Goal: Information Seeking & Learning: Learn about a topic

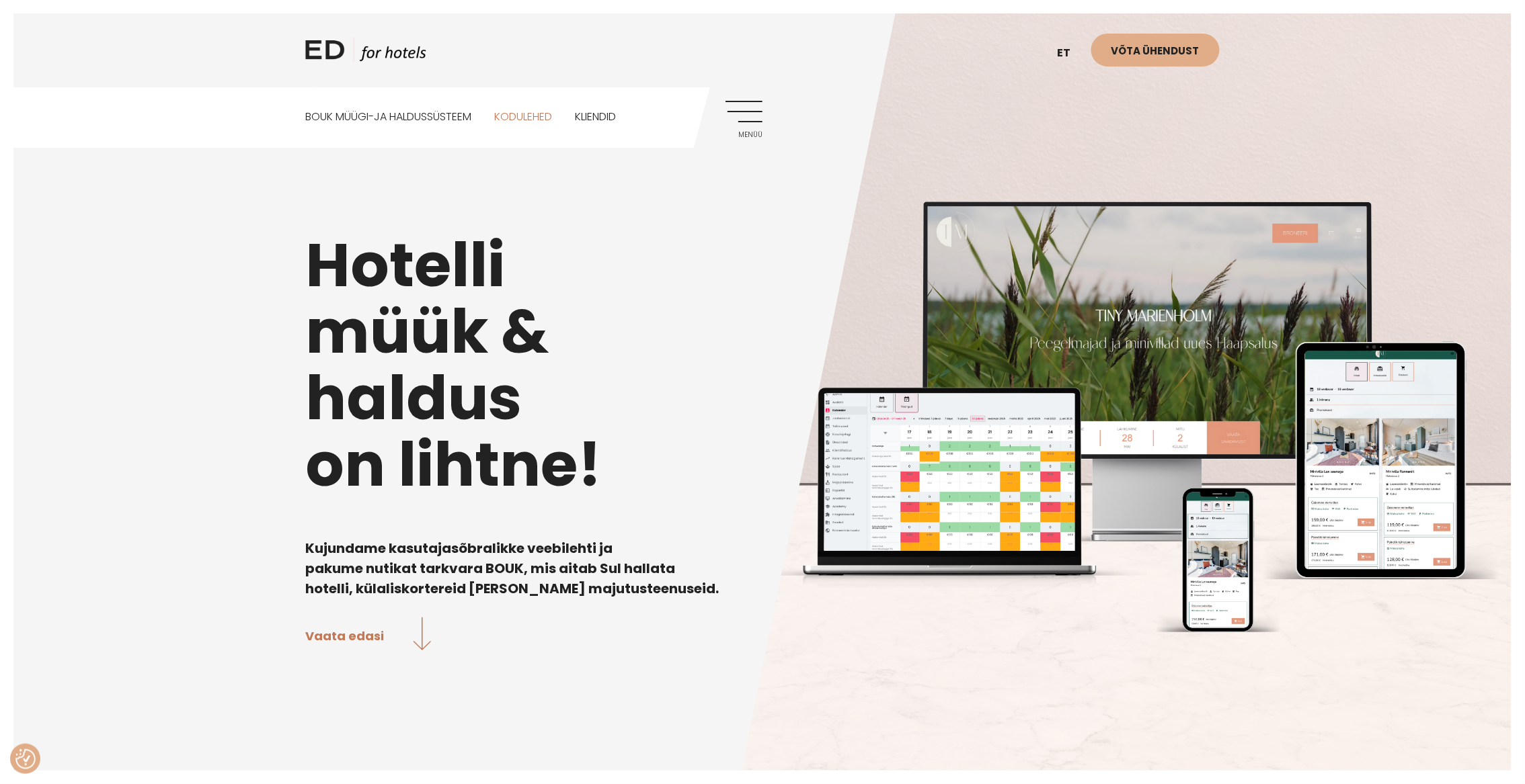
click at [537, 116] on link "Kodulehed" at bounding box center [522, 117] width 58 height 60
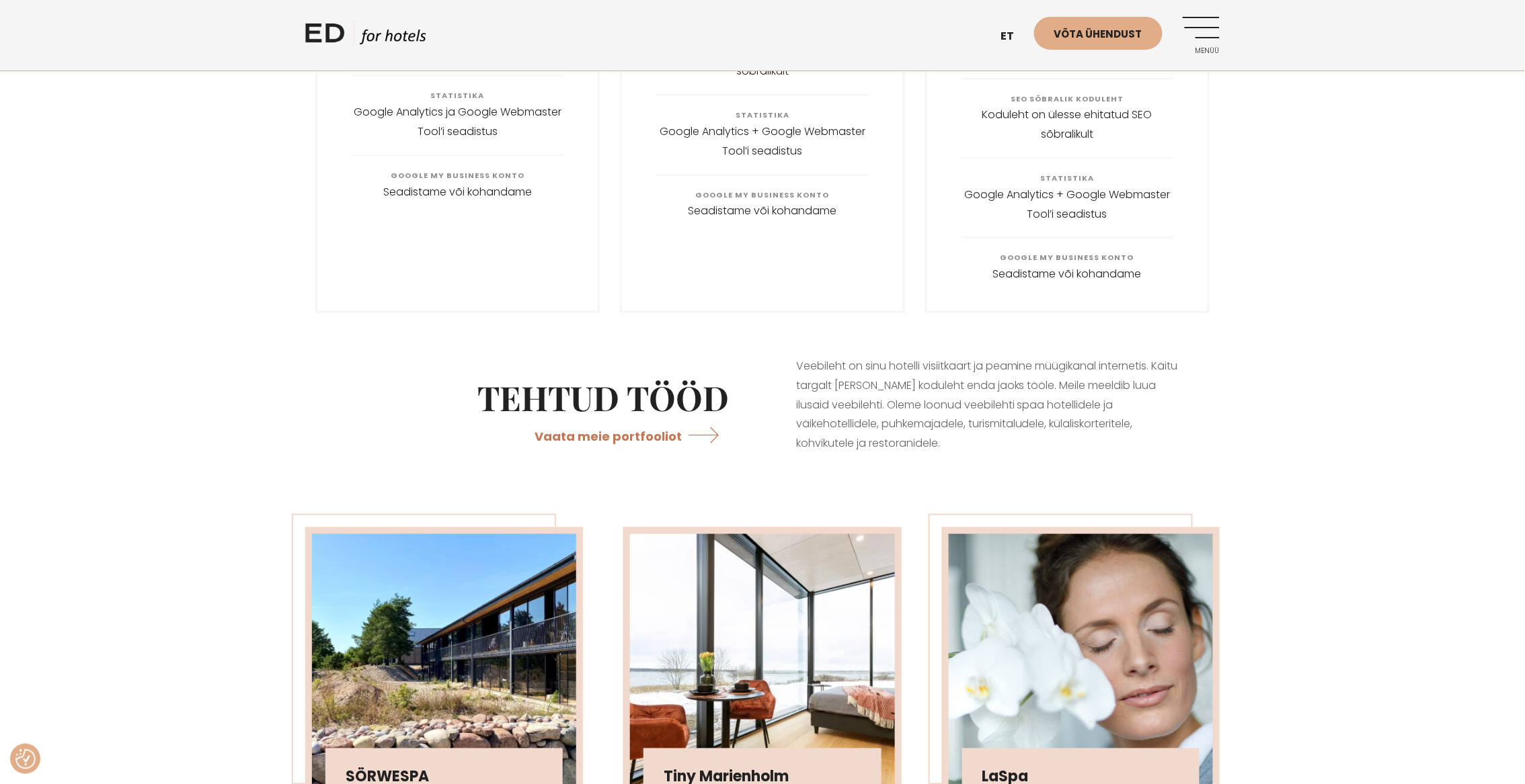
scroll to position [2991, 0]
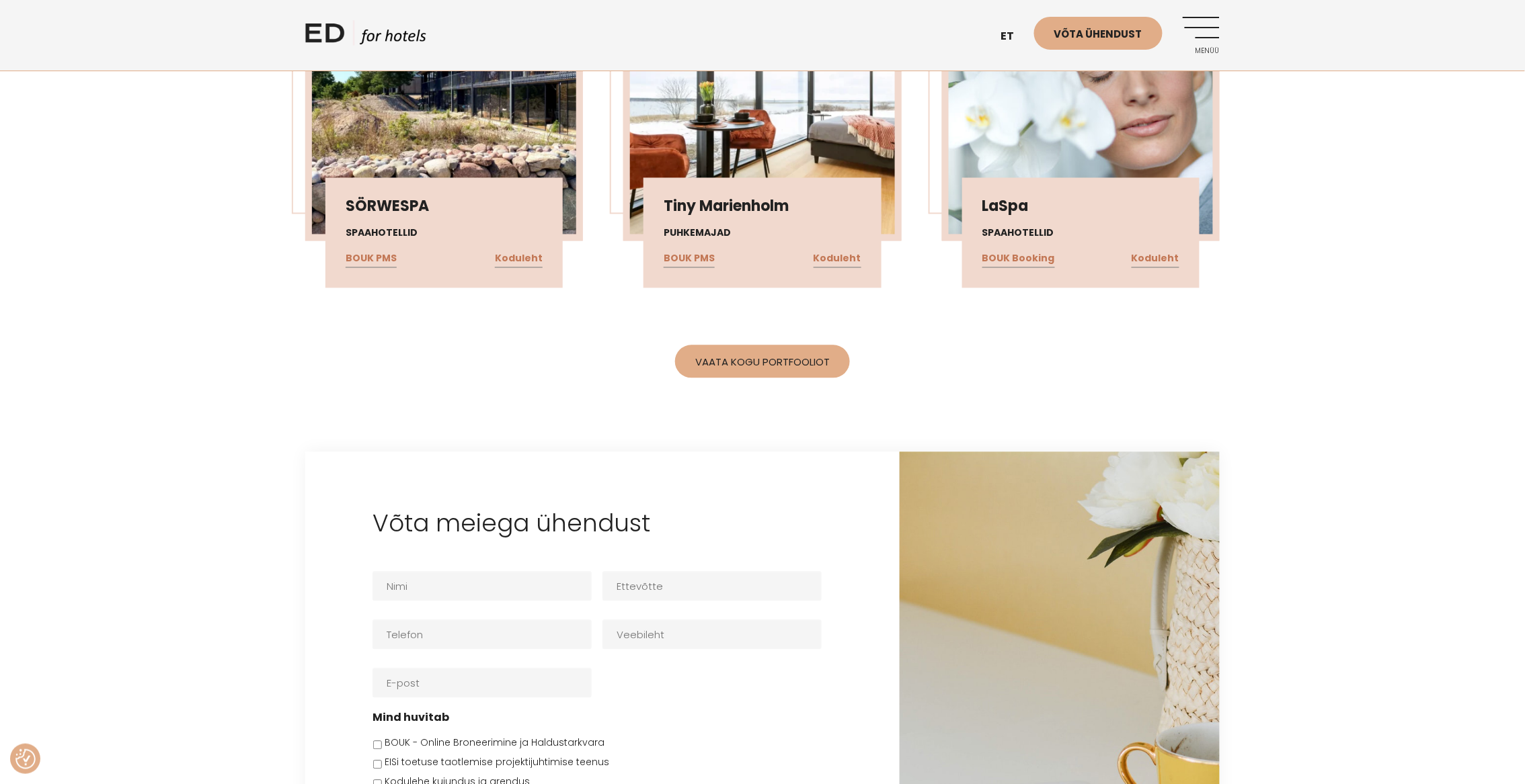
click at [774, 345] on div "Vaata kogu portfooliot" at bounding box center [762, 357] width 314 height 57
click at [771, 346] on link "Vaata kogu portfooliot" at bounding box center [762, 363] width 174 height 33
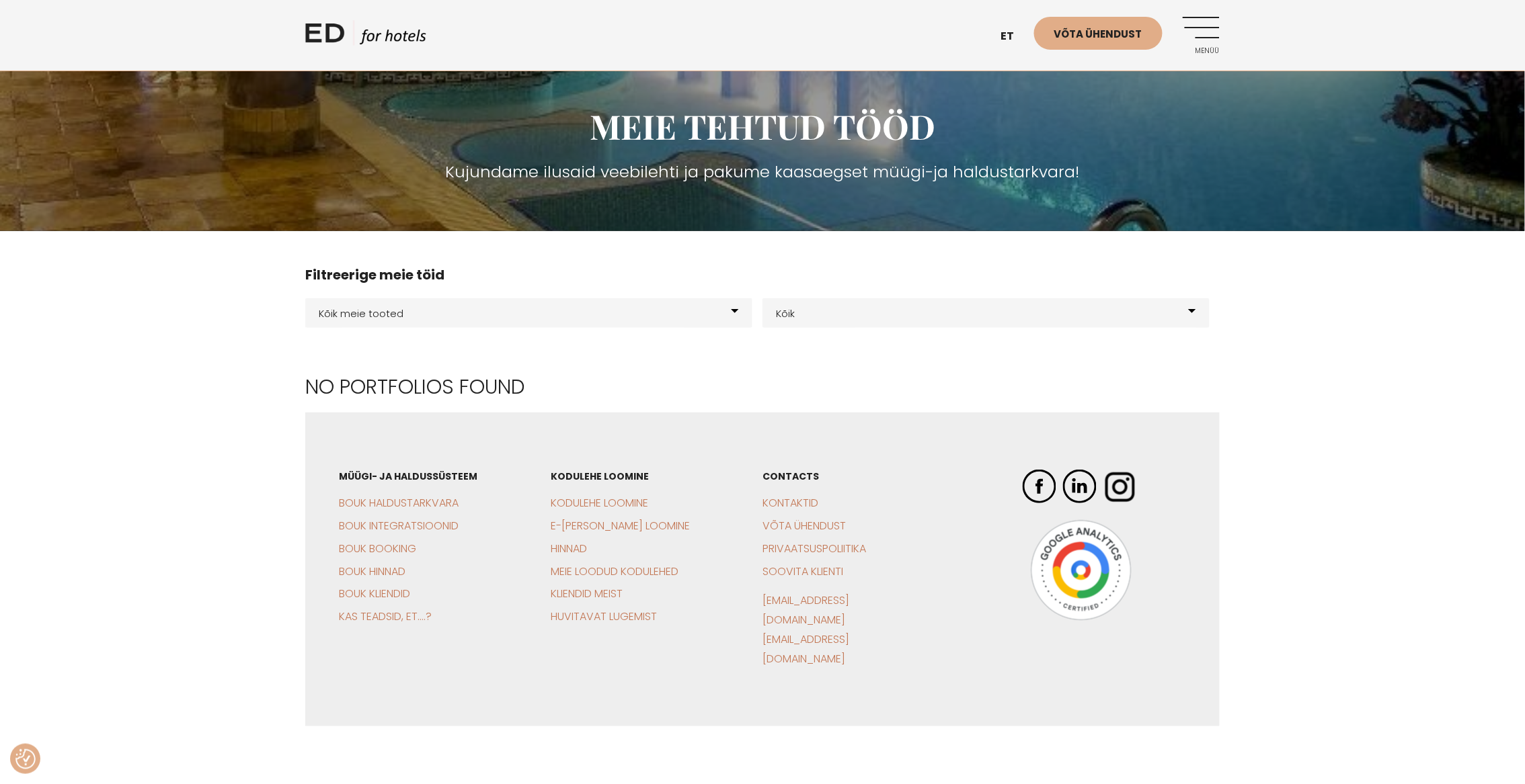
scroll to position [245, 0]
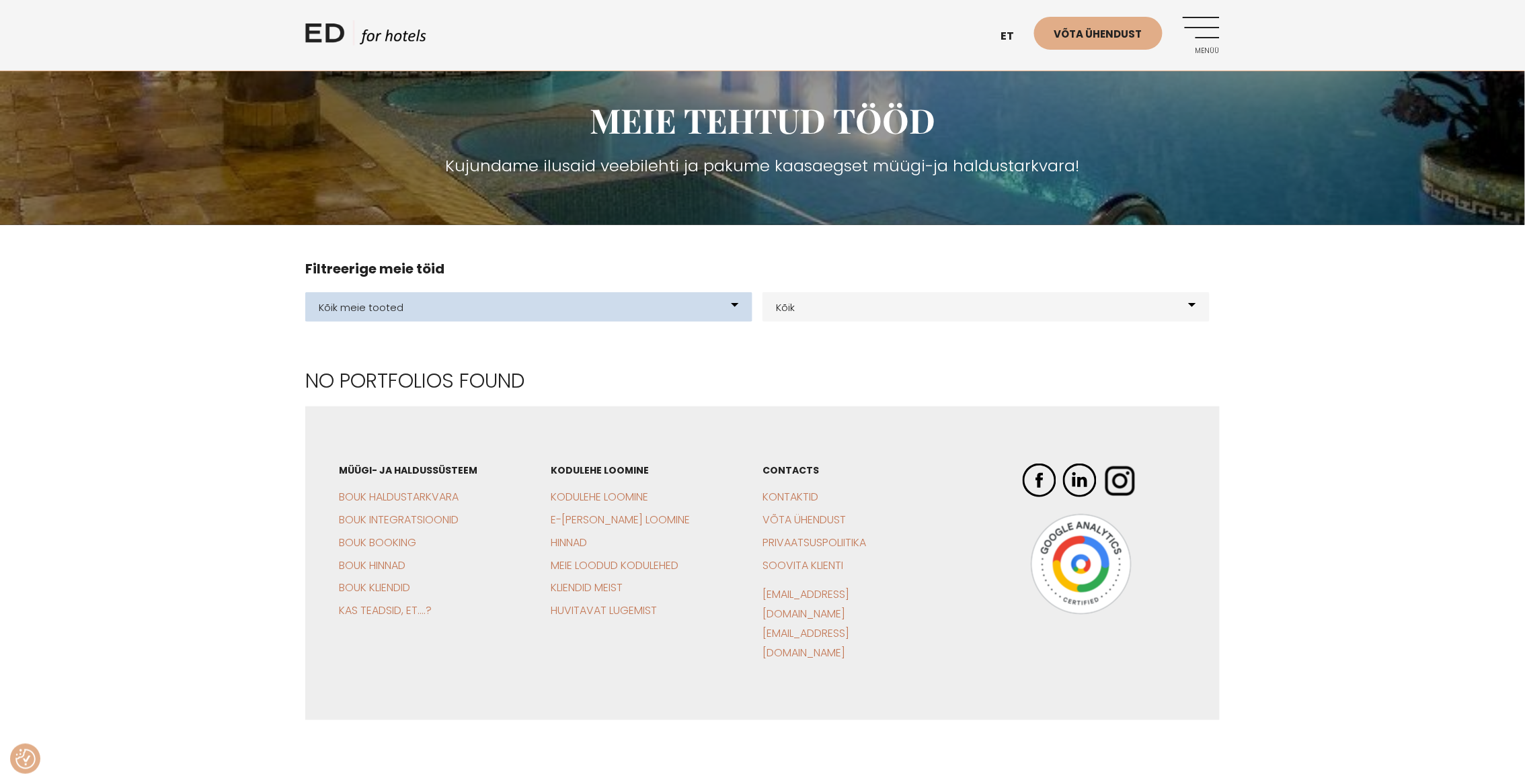
click at [739, 310] on select "Kõik meie tooted BOUK BOOKING BOUK PMS Kodulehed Näidis kodulehe kujunduspõhjad…" at bounding box center [528, 307] width 447 height 29
select select "21"
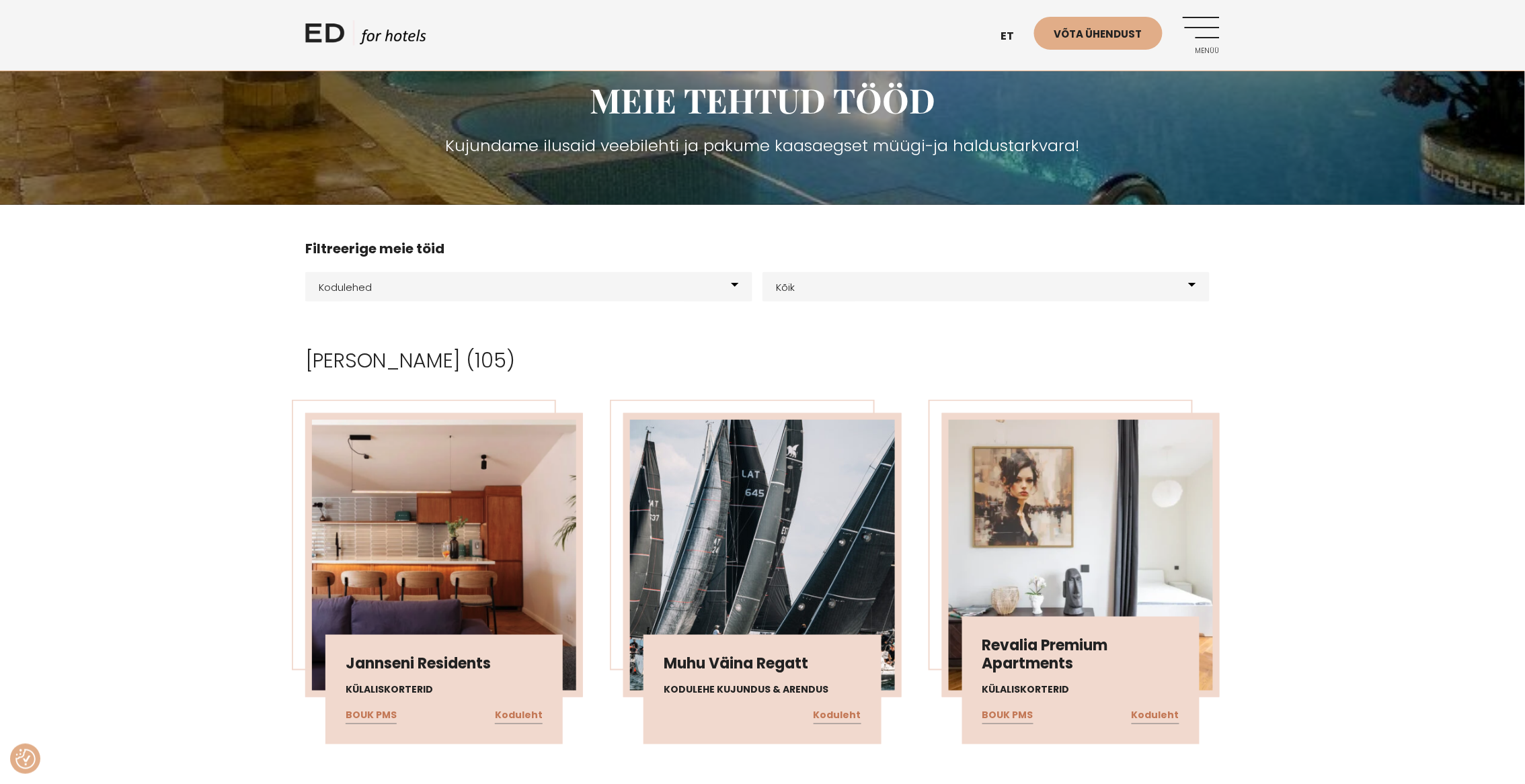
scroll to position [437, 0]
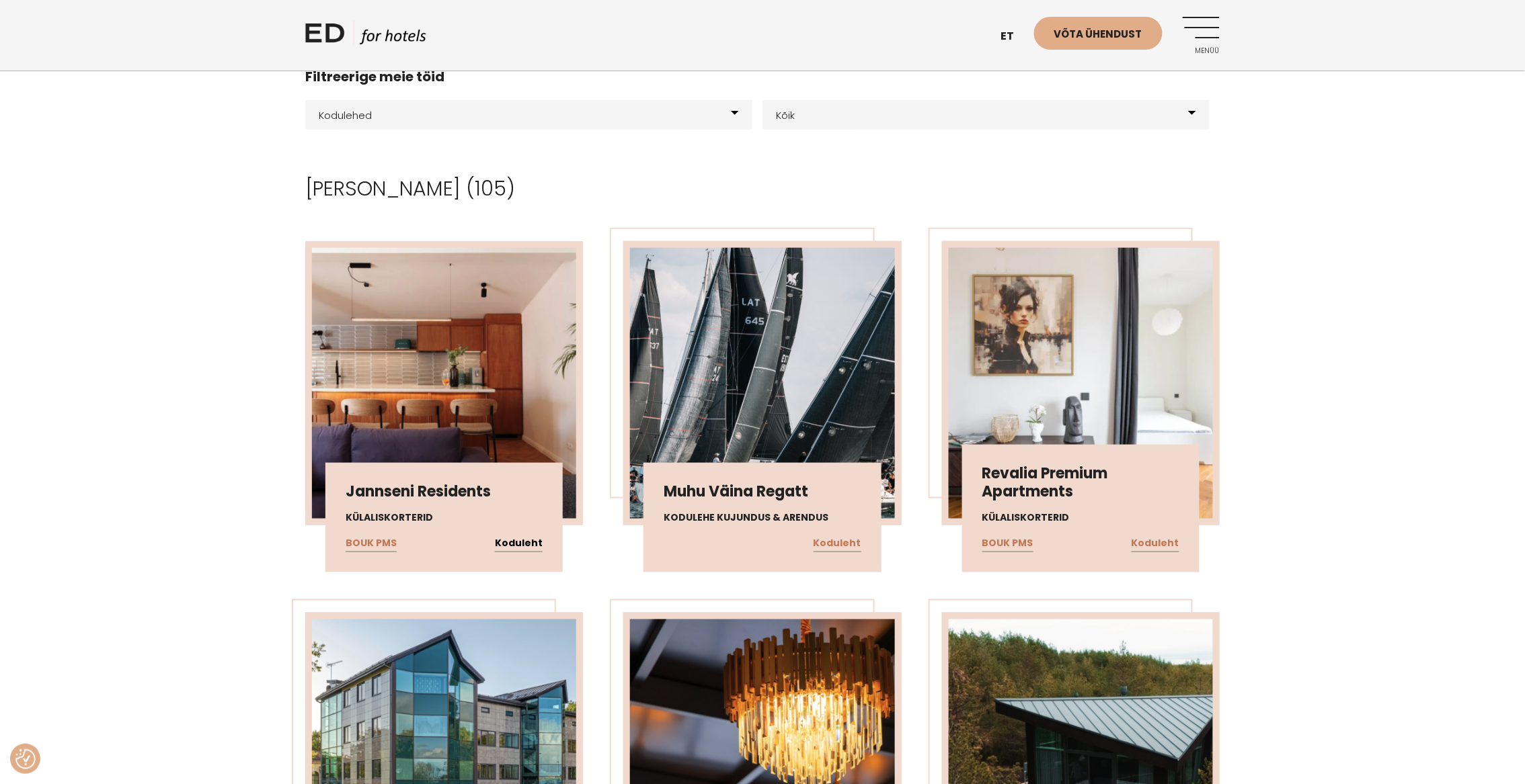
click at [536, 540] on link "Koduleht" at bounding box center [518, 544] width 48 height 18
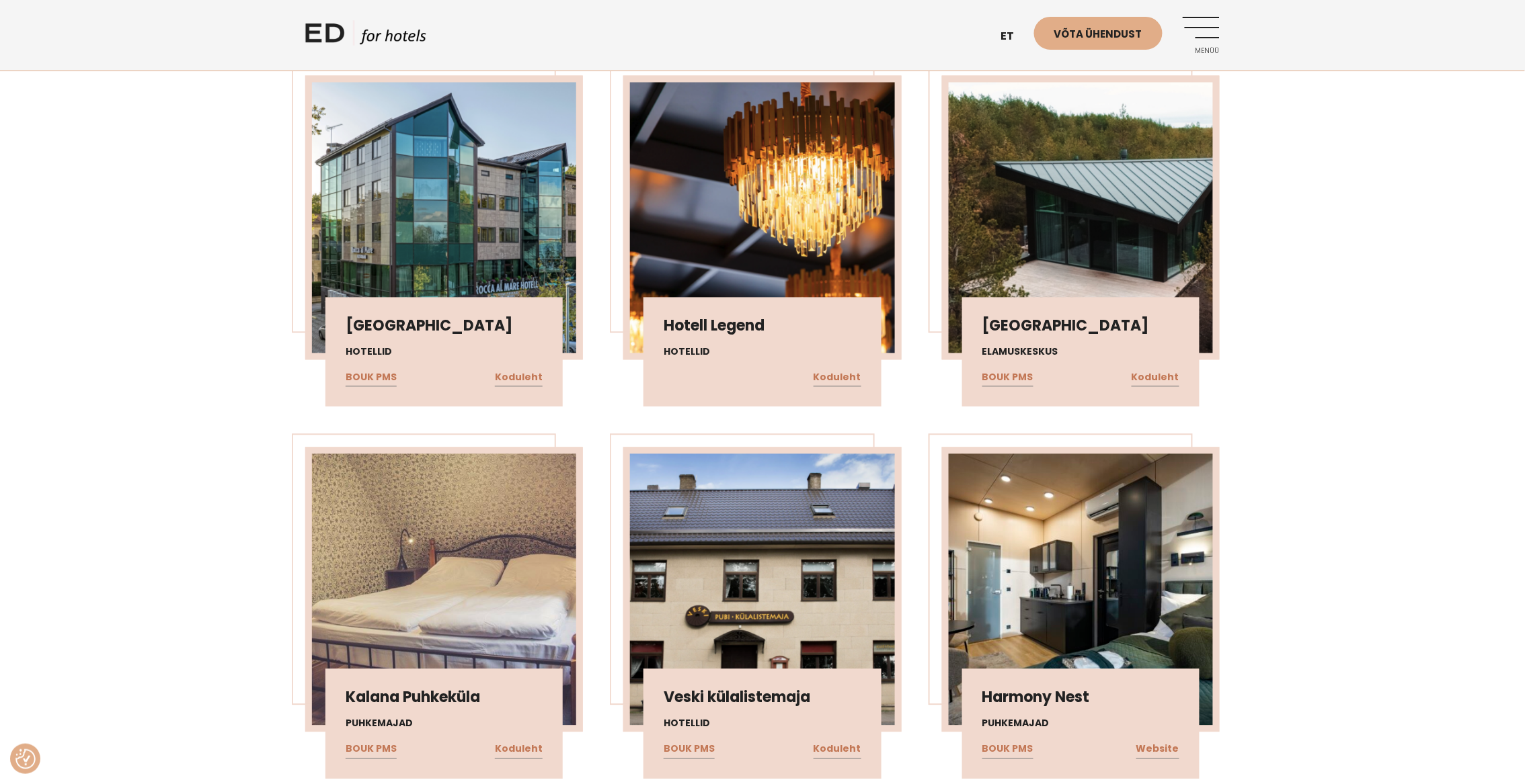
scroll to position [1109, 0]
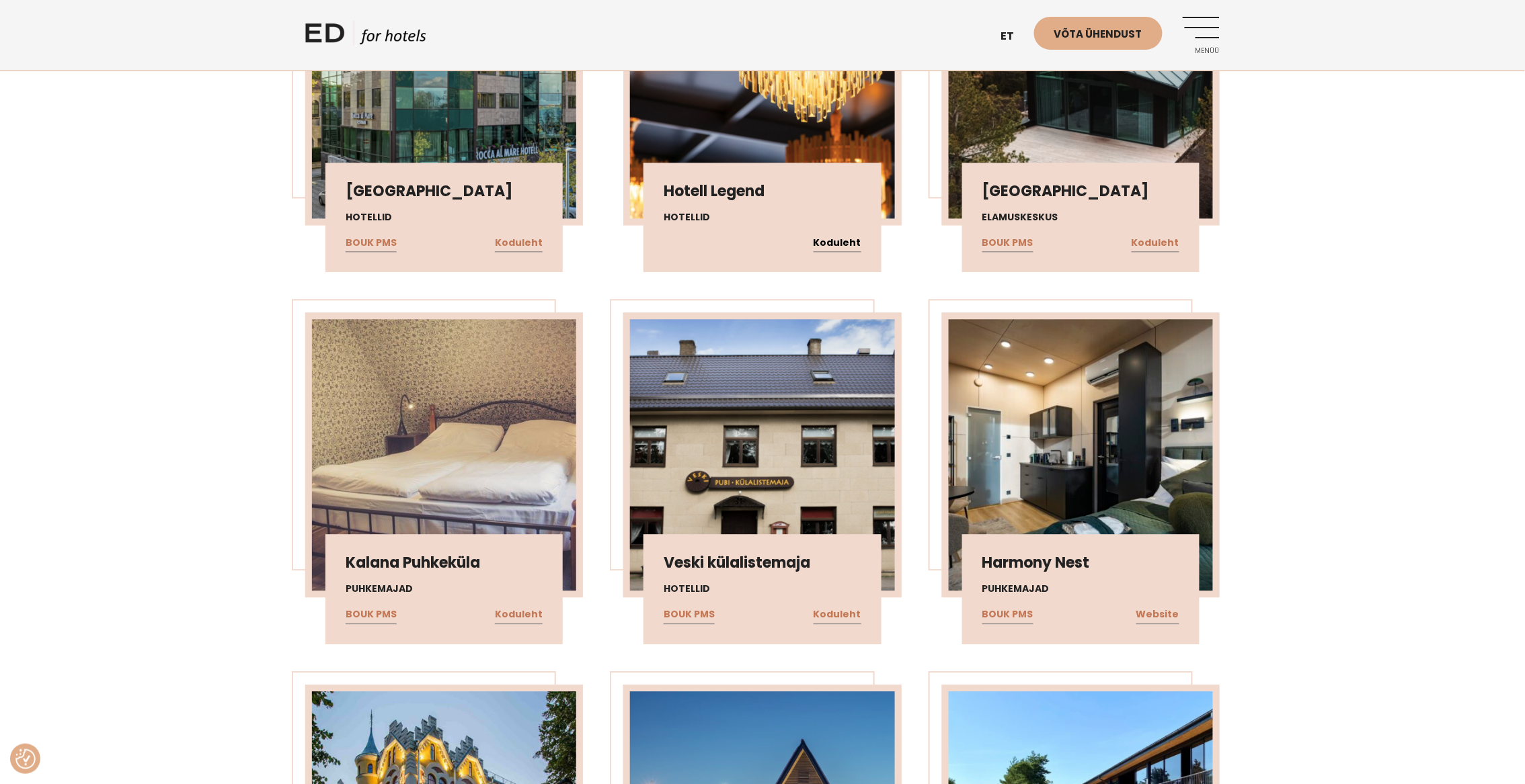
click at [830, 245] on link "Koduleht" at bounding box center [837, 243] width 48 height 18
click at [1167, 245] on link "Koduleht" at bounding box center [1155, 243] width 48 height 18
click at [1167, 608] on link "Website" at bounding box center [1157, 615] width 43 height 18
click at [842, 615] on link "Koduleht" at bounding box center [837, 615] width 48 height 18
click at [508, 609] on link "Koduleht" at bounding box center [518, 615] width 48 height 18
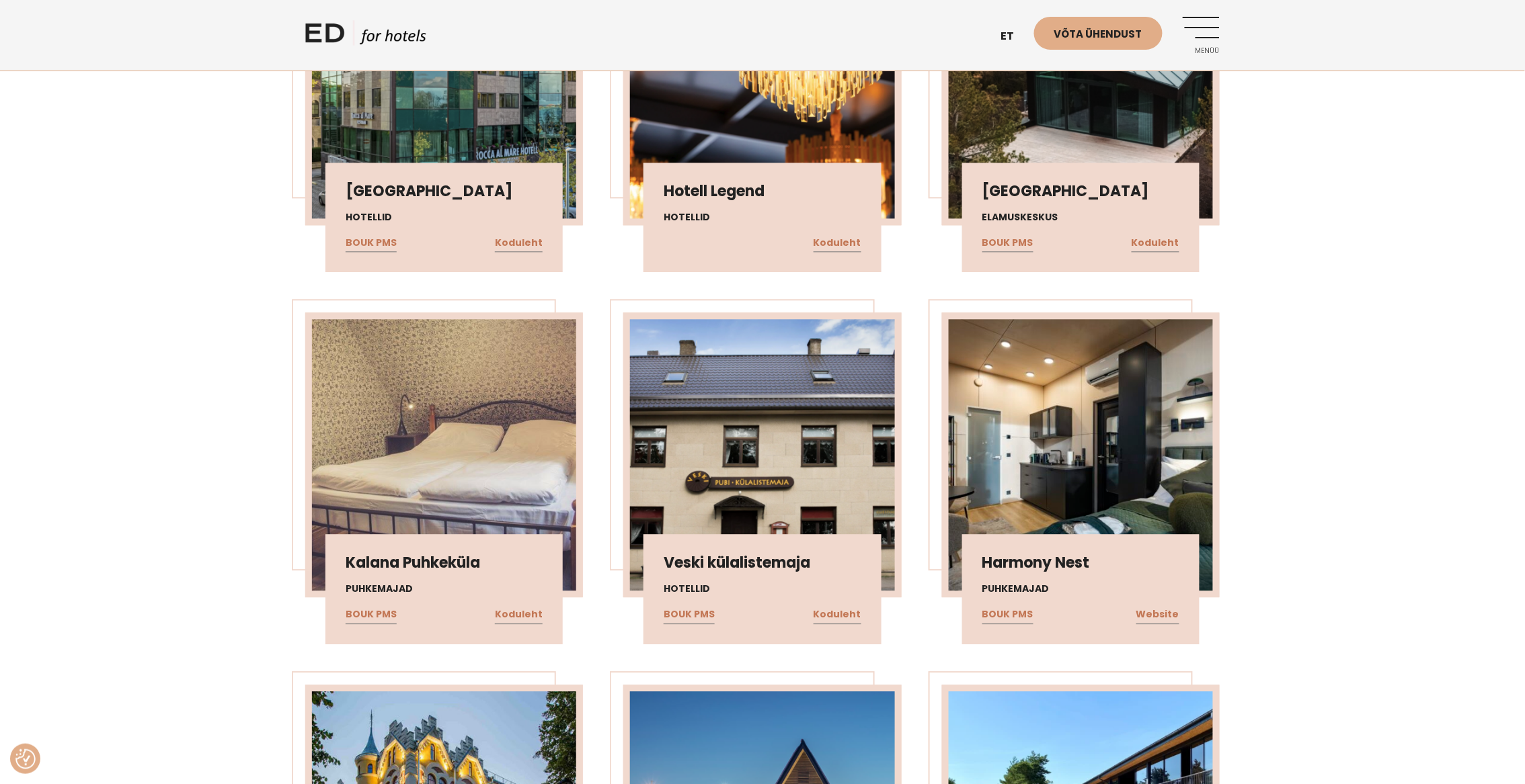
click at [1298, 292] on div "Kõik tööd (105) Jannseni Residents Külaliskorterid BOUK PMS Koduleht Muhu Väina…" at bounding box center [762, 653] width 1525 height 2295
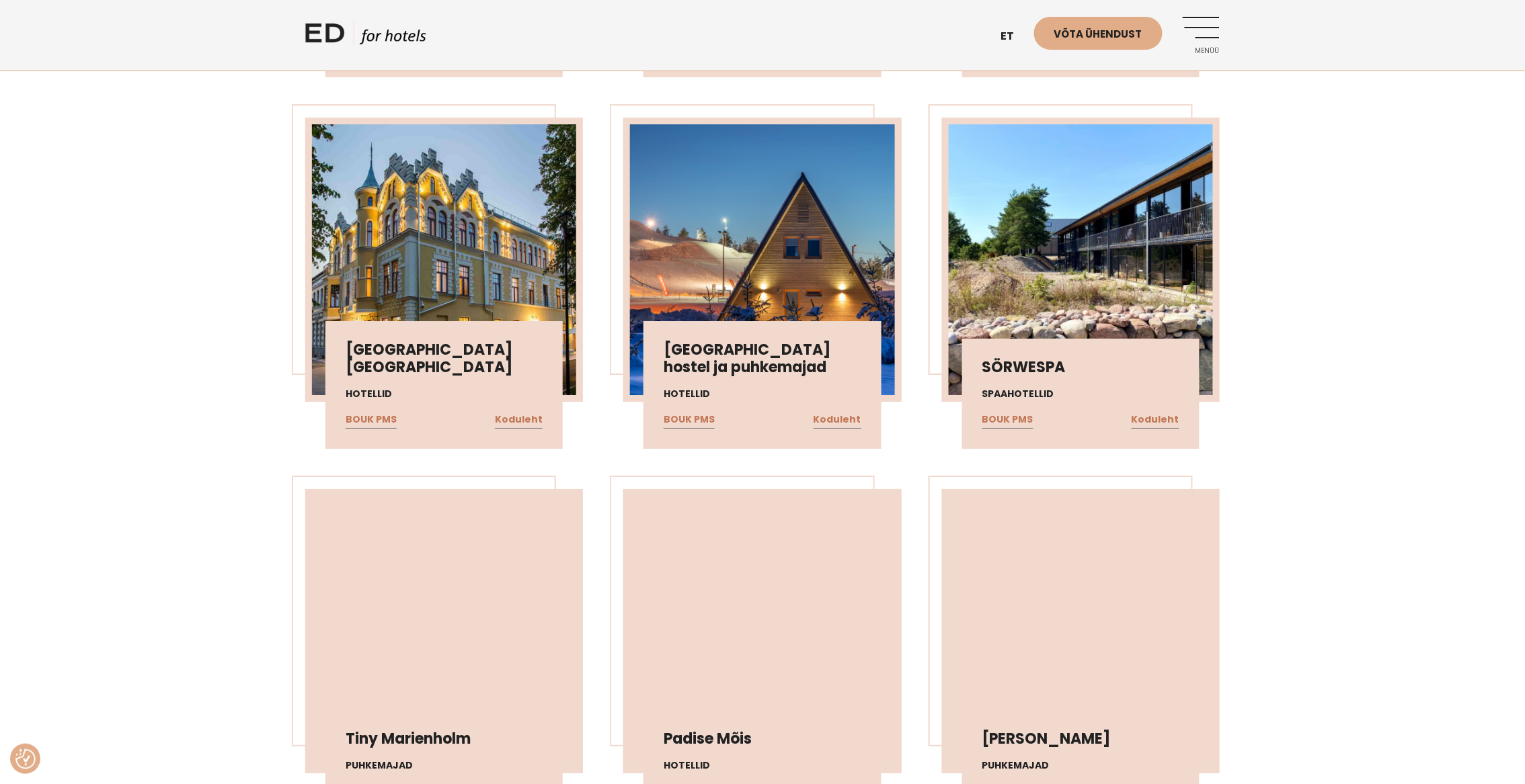
scroll to position [1749, 0]
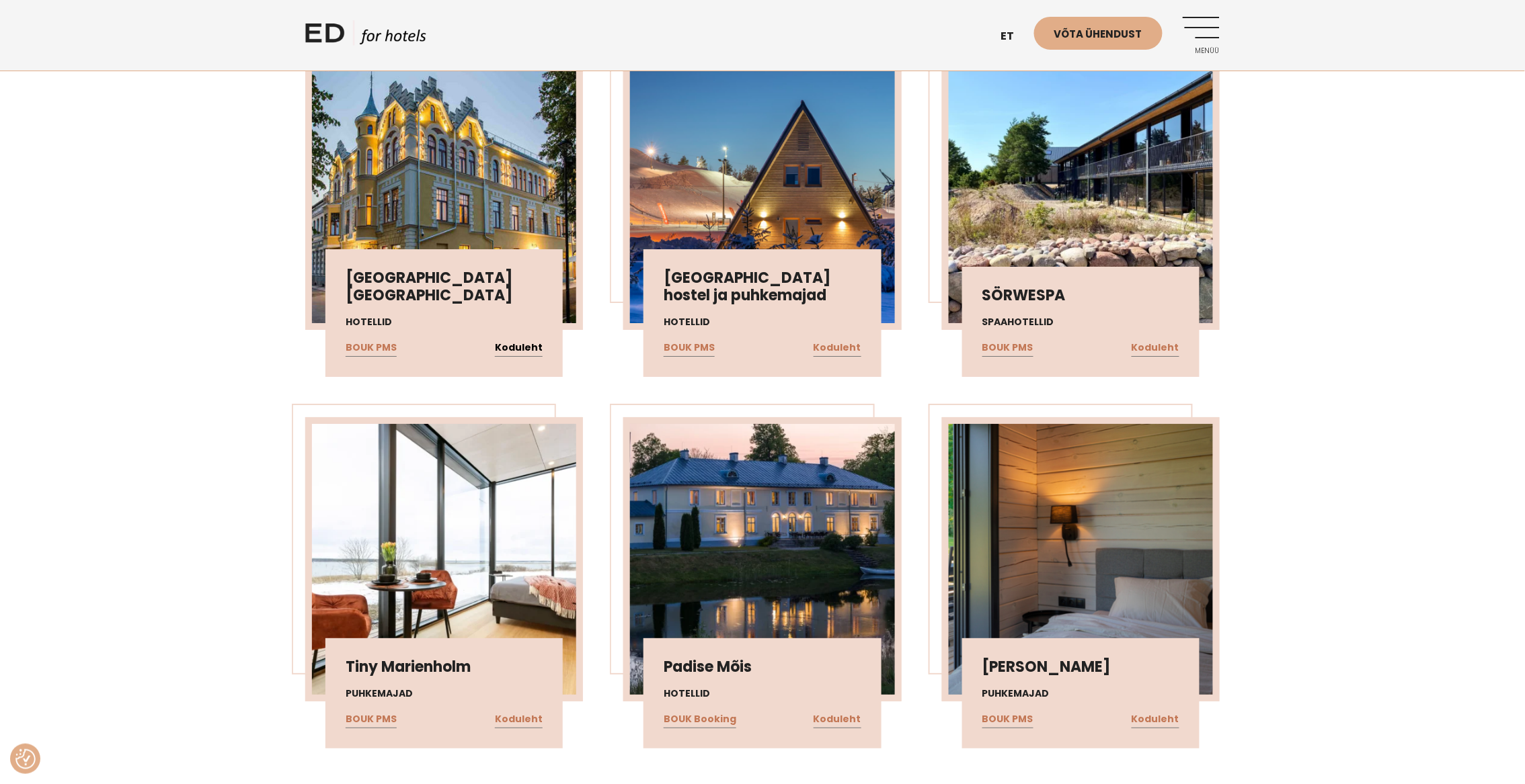
click at [519, 339] on link "Koduleht" at bounding box center [518, 348] width 48 height 18
click at [854, 344] on link "Koduleht" at bounding box center [837, 348] width 48 height 18
click at [1176, 339] on link "Koduleht" at bounding box center [1155, 348] width 48 height 18
click at [1150, 711] on link "Koduleht" at bounding box center [1155, 720] width 48 height 18
click at [846, 713] on link "Koduleht" at bounding box center [837, 720] width 48 height 18
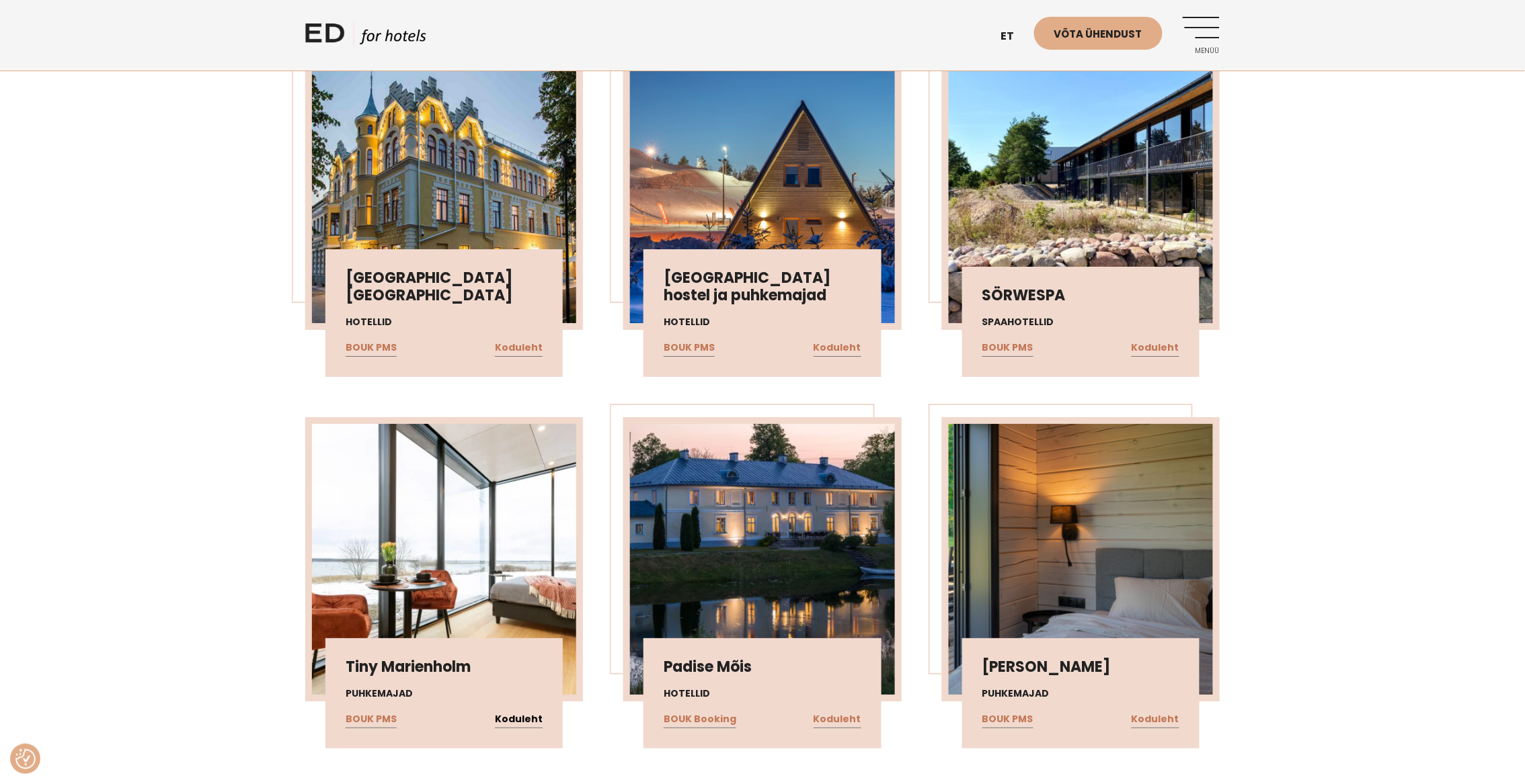
click at [509, 714] on link "Koduleht" at bounding box center [518, 720] width 48 height 18
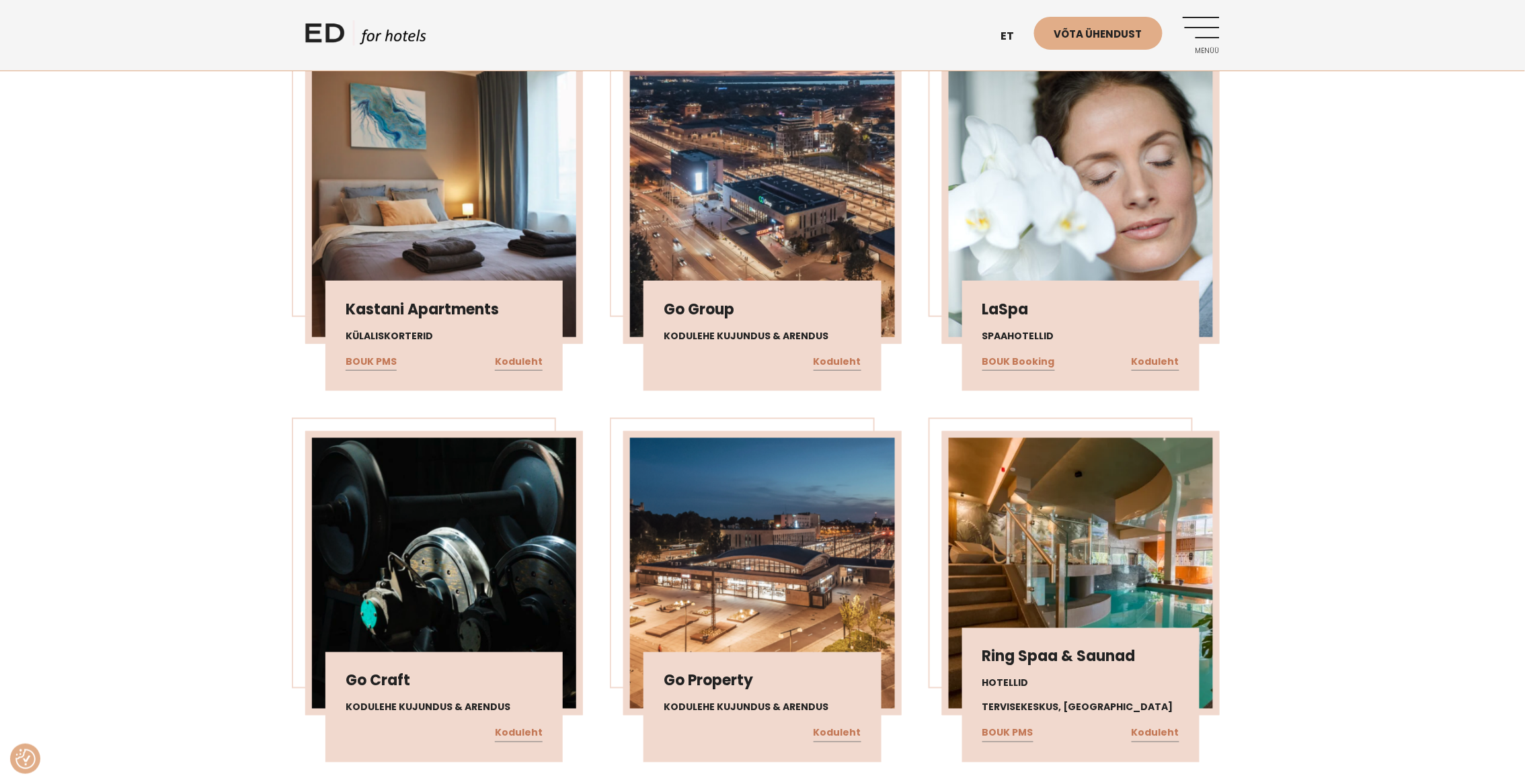
scroll to position [2488, 0]
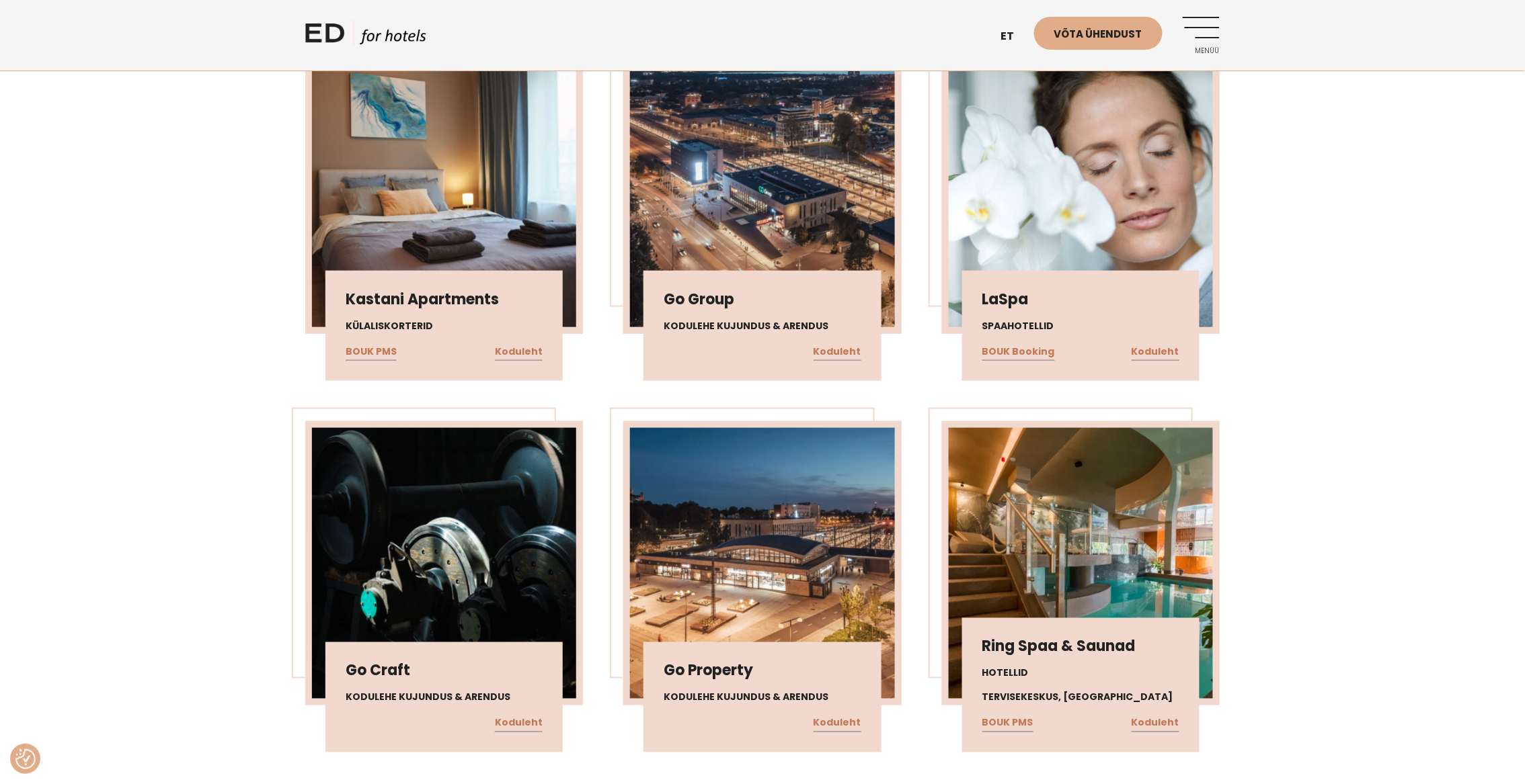
click at [544, 348] on div "Kastani Apartments Külaliskorterid BOUK PMS Koduleht" at bounding box center [444, 325] width 237 height 110
click at [532, 348] on link "Koduleht" at bounding box center [518, 352] width 48 height 18
click at [1177, 346] on link "Koduleht" at bounding box center [1155, 352] width 48 height 18
click at [1169, 724] on link "Koduleht" at bounding box center [1155, 724] width 48 height 18
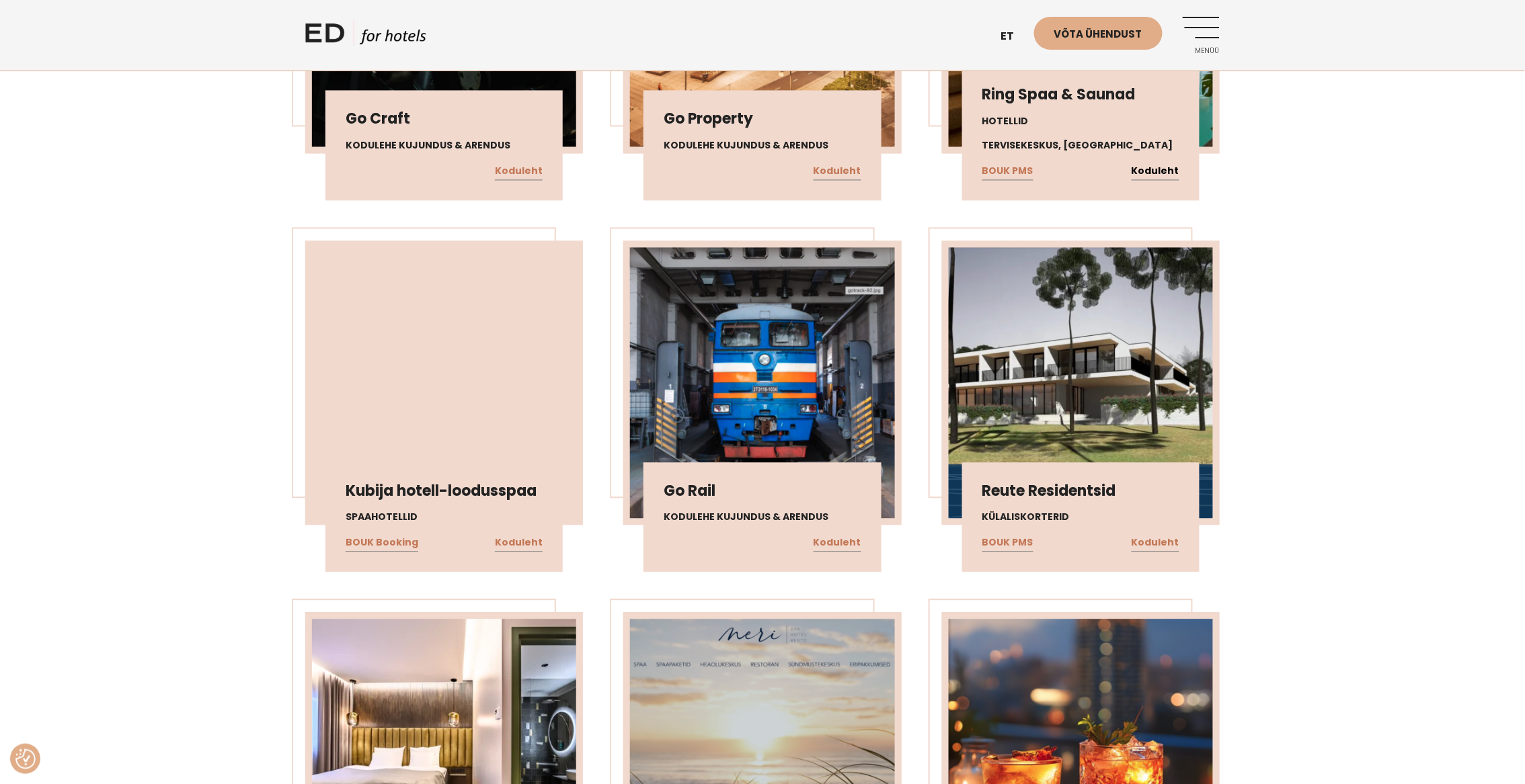
scroll to position [3221, 0]
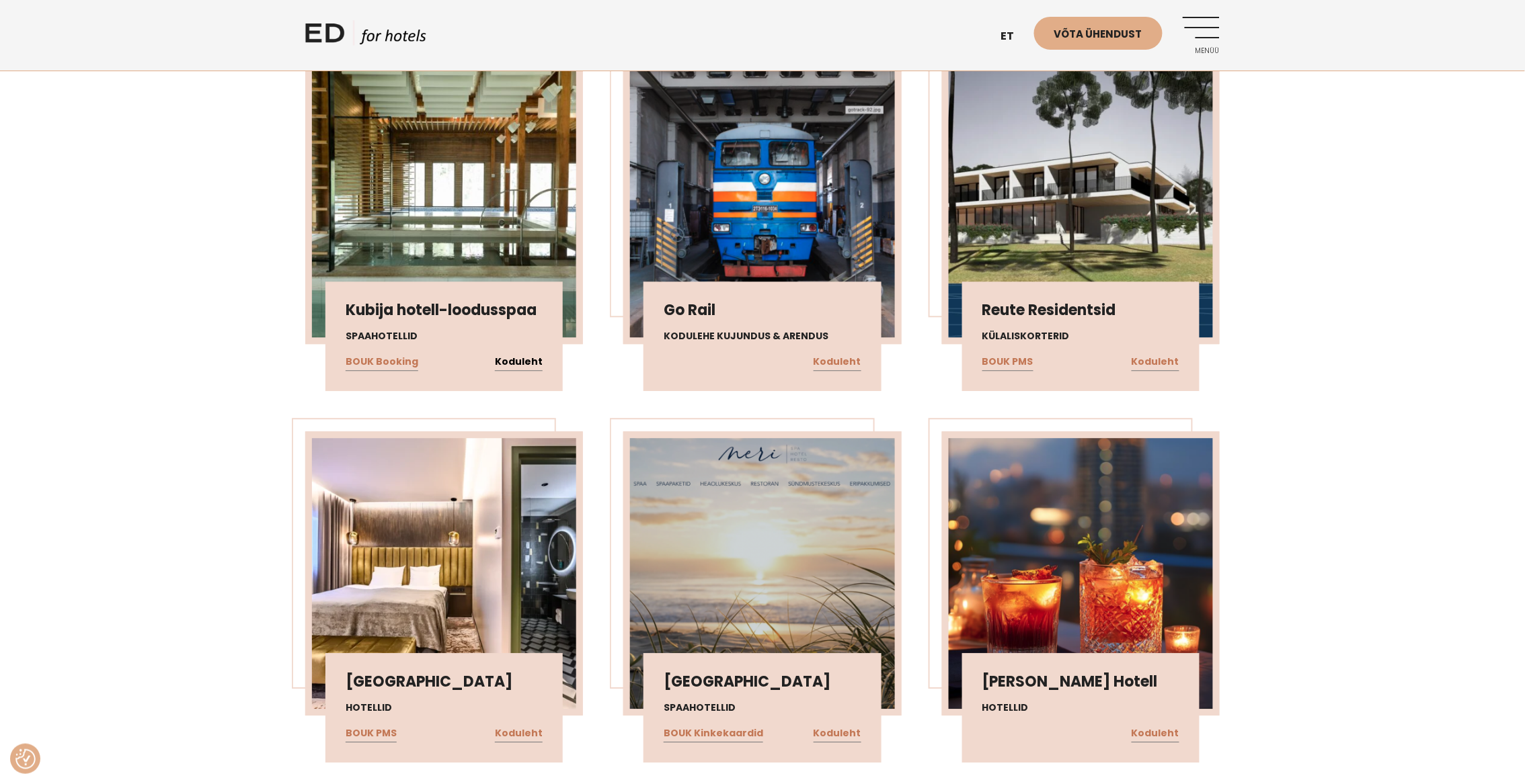
click at [523, 356] on link "Koduleht" at bounding box center [518, 363] width 48 height 18
click at [1150, 354] on link "Koduleht" at bounding box center [1155, 363] width 48 height 18
click at [1167, 727] on link "Koduleht" at bounding box center [1155, 734] width 48 height 18
click at [840, 731] on link "Koduleht" at bounding box center [837, 734] width 48 height 18
click at [521, 725] on link "Koduleht" at bounding box center [518, 734] width 48 height 18
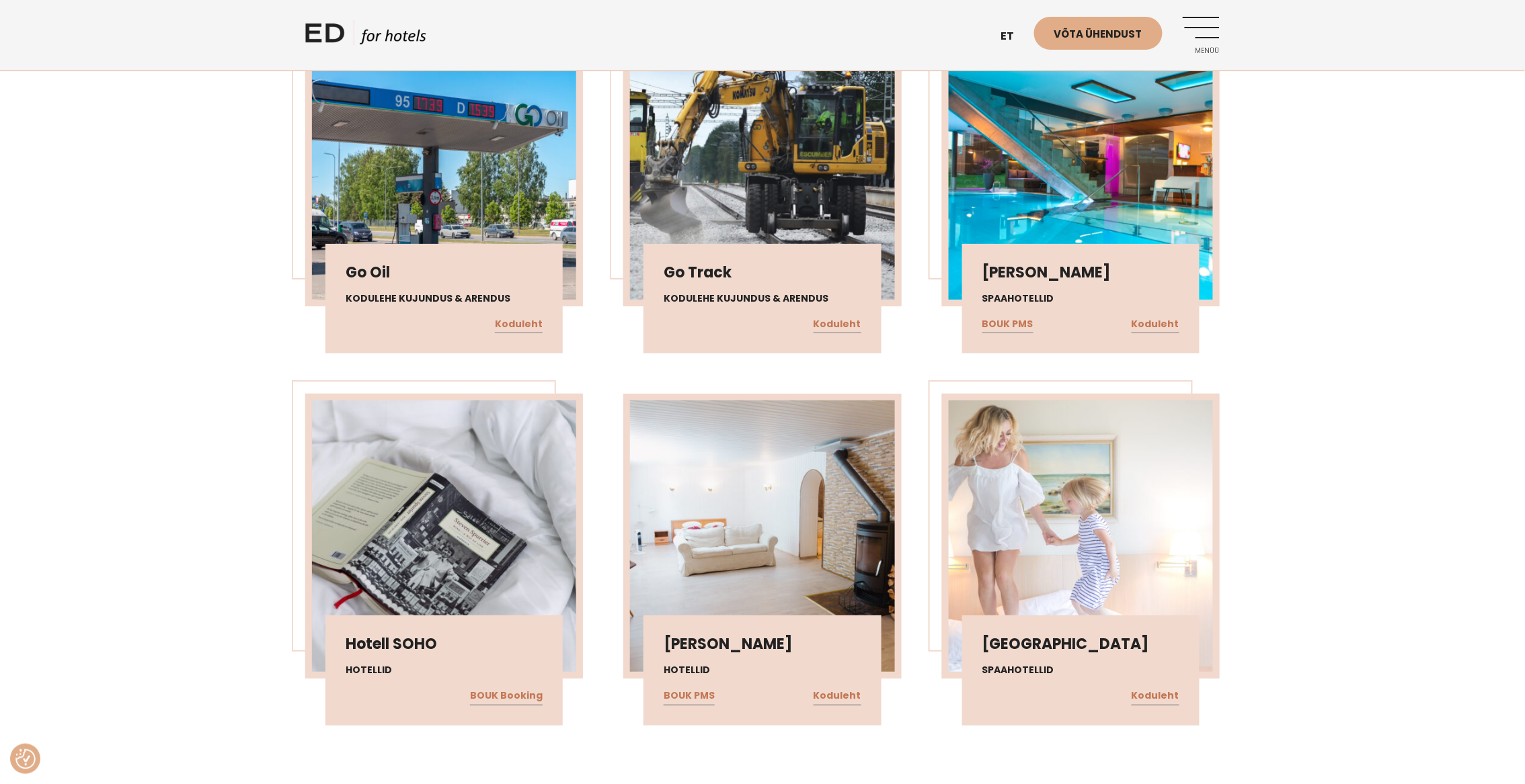
scroll to position [4009, 0]
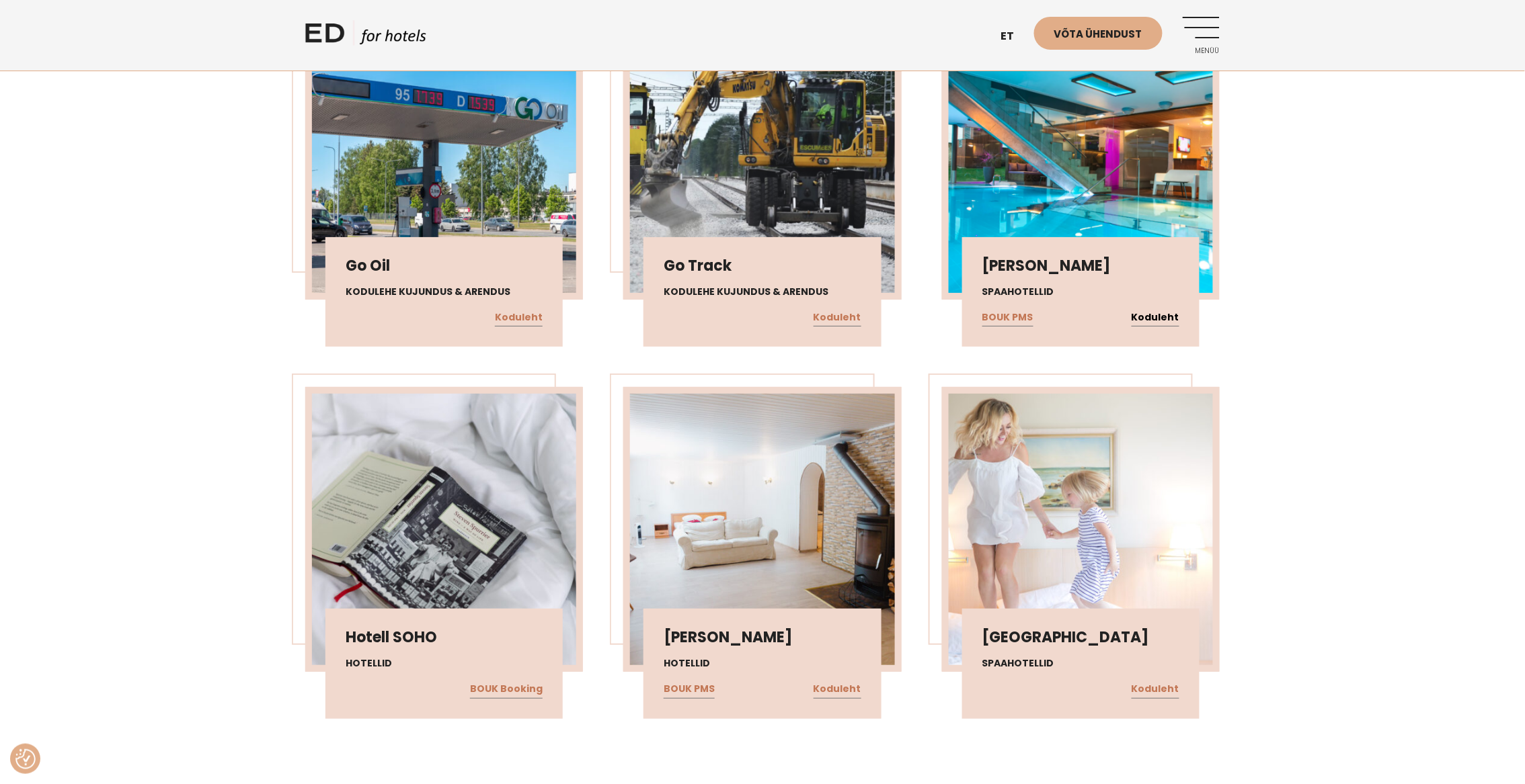
click at [1156, 314] on link "Koduleht" at bounding box center [1155, 318] width 48 height 18
click at [1159, 683] on link "Koduleht" at bounding box center [1155, 690] width 48 height 18
click at [839, 685] on link "Koduleht" at bounding box center [837, 690] width 48 height 18
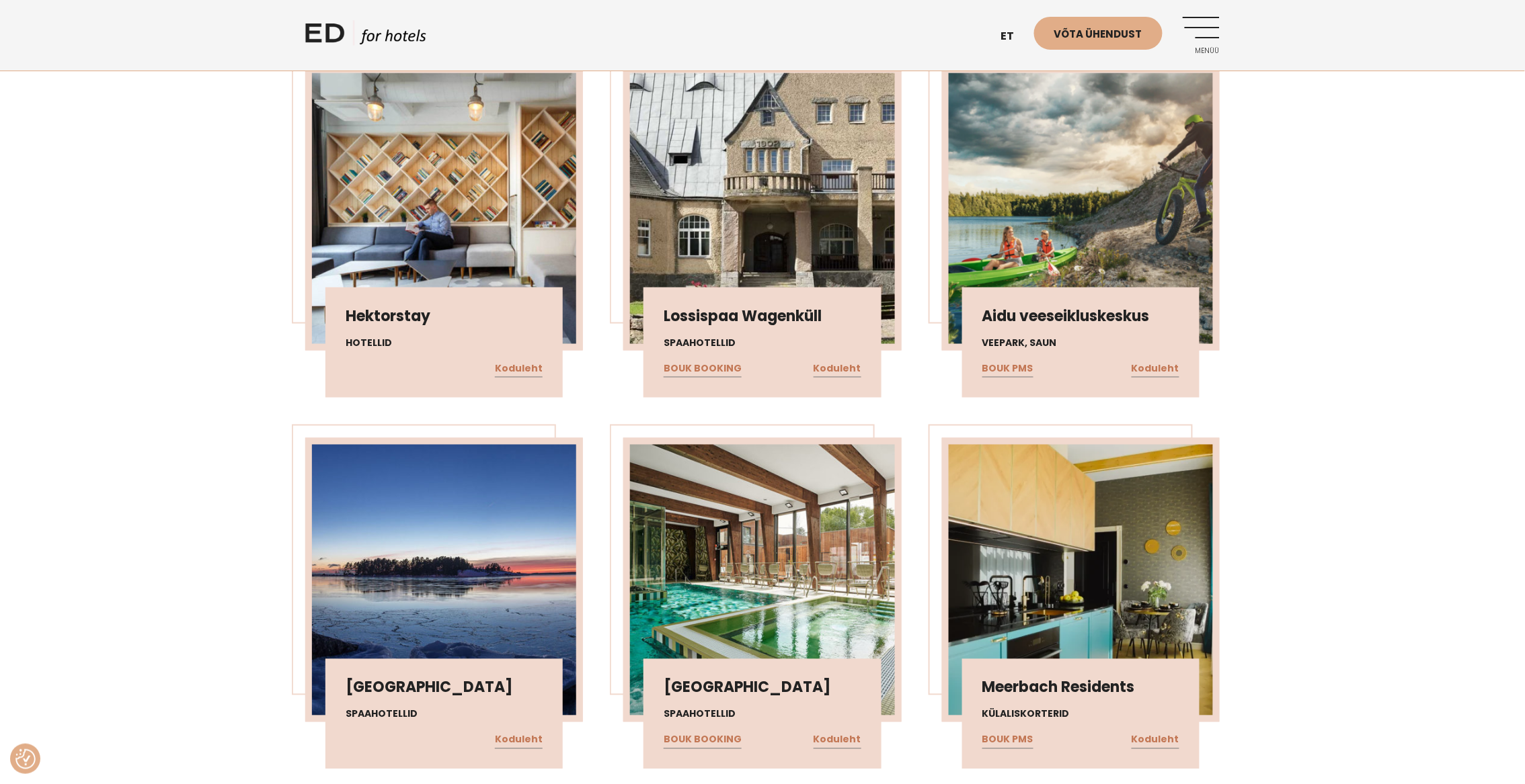
scroll to position [4761, 0]
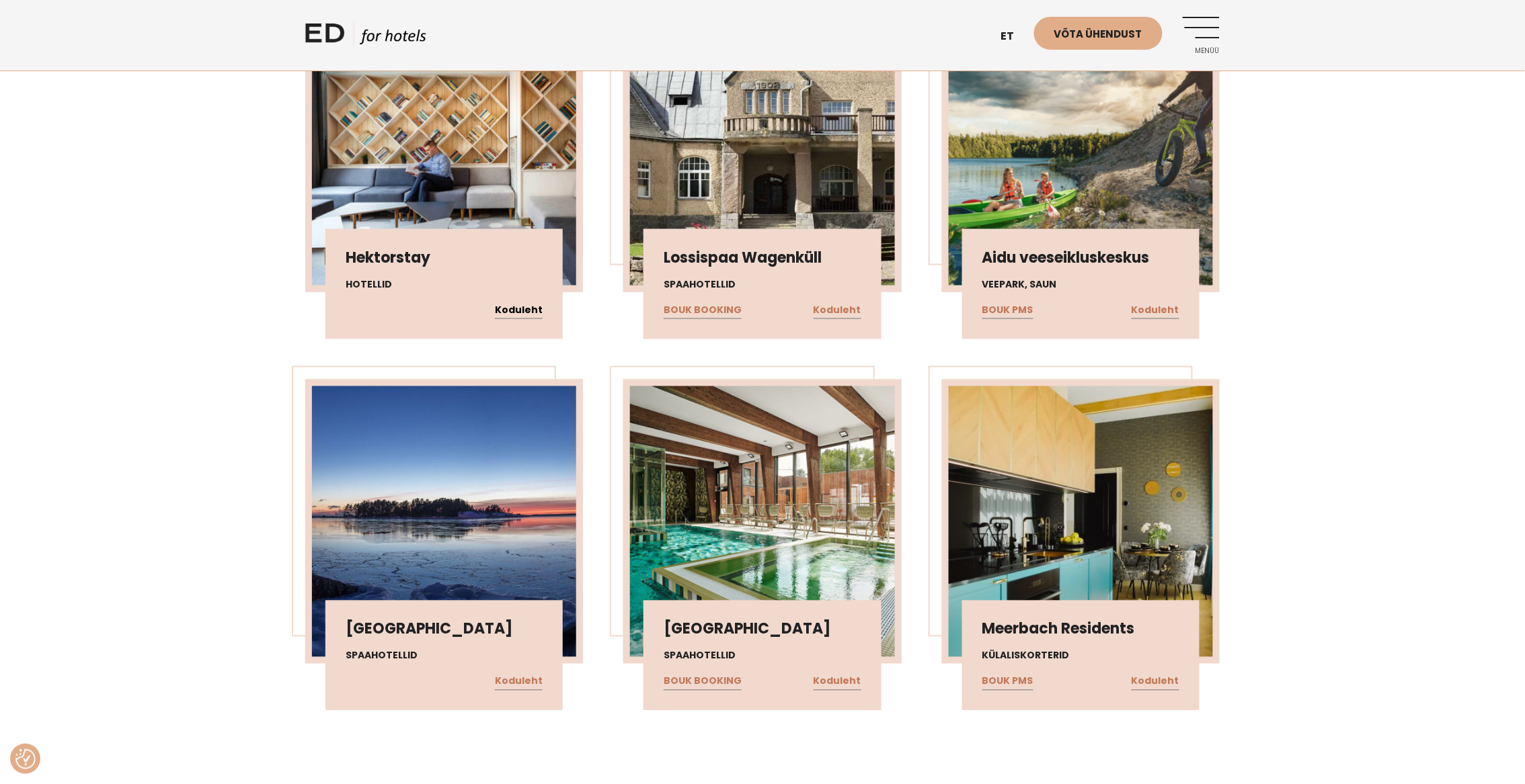
click at [517, 302] on link "Koduleht" at bounding box center [518, 311] width 48 height 18
click at [1163, 304] on link "Koduleht" at bounding box center [1155, 311] width 48 height 18
click at [836, 674] on link "Koduleht" at bounding box center [837, 682] width 48 height 18
click at [1165, 673] on link "Koduleht" at bounding box center [1155, 682] width 48 height 18
